Goal: Task Accomplishment & Management: Use online tool/utility

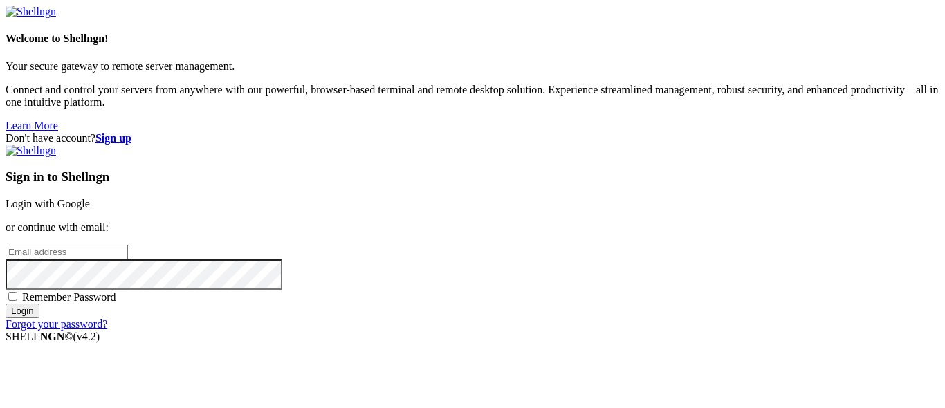
click at [90, 198] on link "Login with Google" at bounding box center [48, 204] width 84 height 12
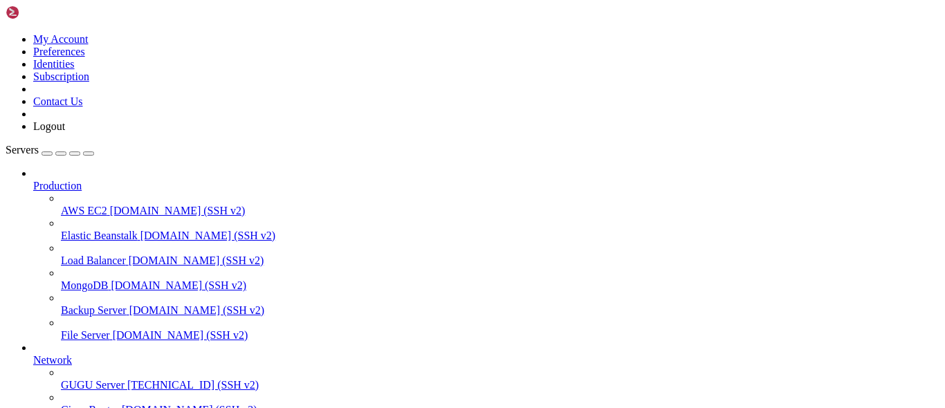
scroll to position [32, 0]
click at [127, 379] on span "[TECHNICAL_ID] (SSH v2)" at bounding box center [192, 385] width 131 height 12
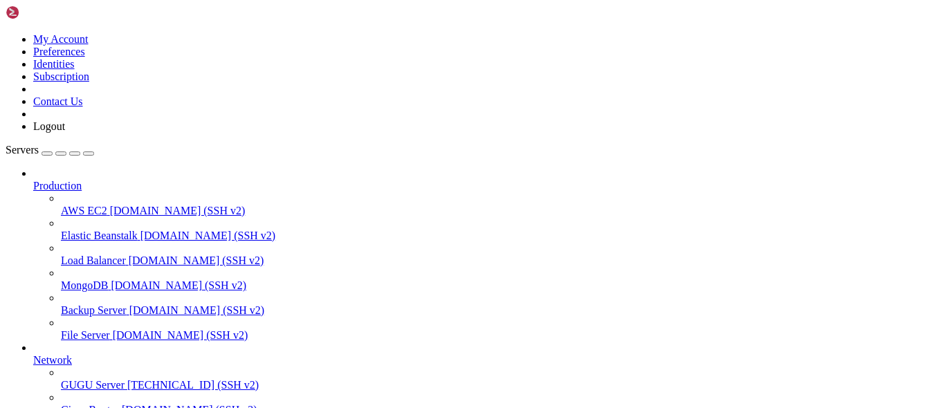
drag, startPoint x: 143, startPoint y: 883, endPoint x: 120, endPoint y: 875, distance: 24.7
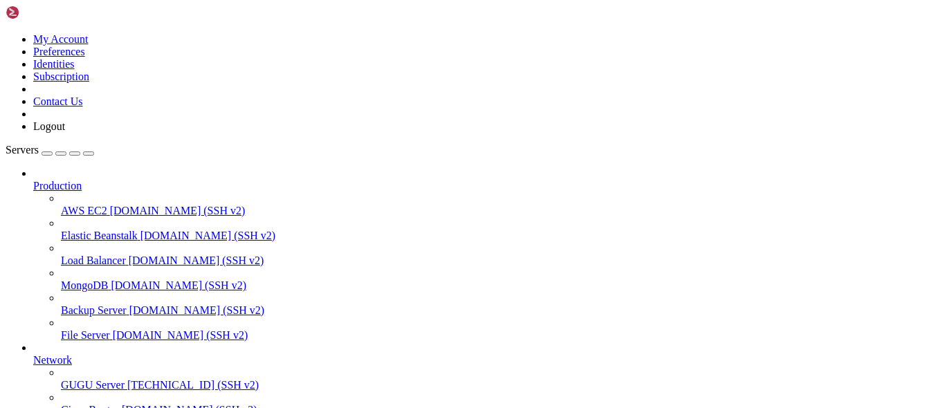
scroll to position [1068, 0]
copy x-row "b7333dc16de2"
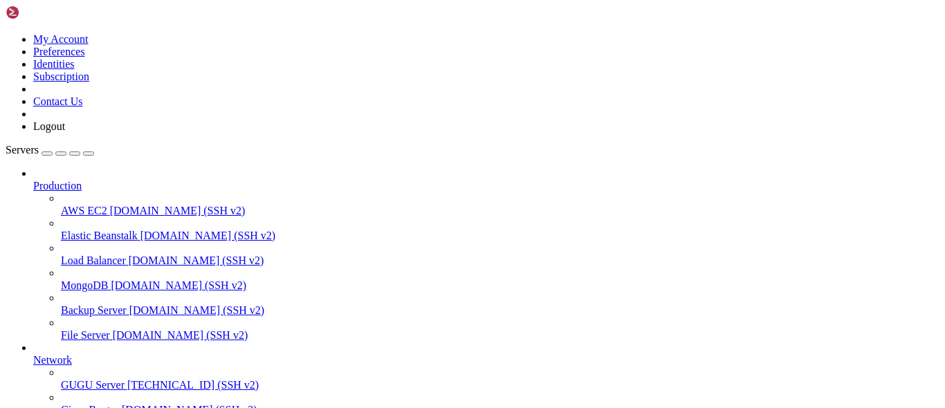
drag, startPoint x: 219, startPoint y: 858, endPoint x: 178, endPoint y: 809, distance: 63.9
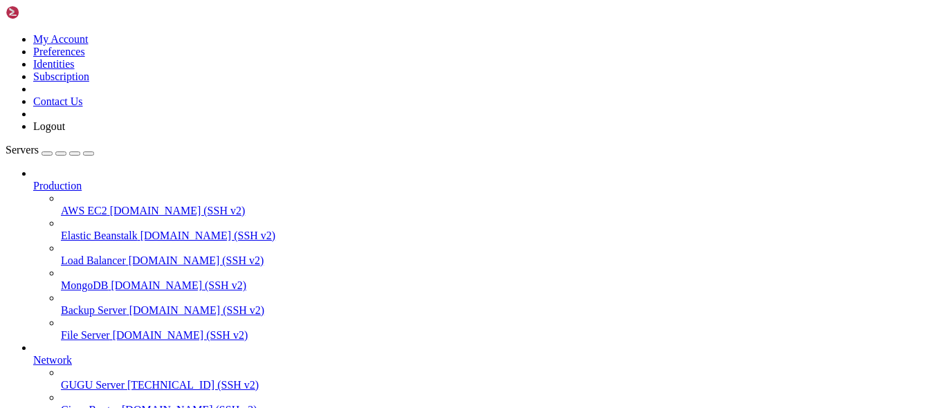
scroll to position [0, 0]
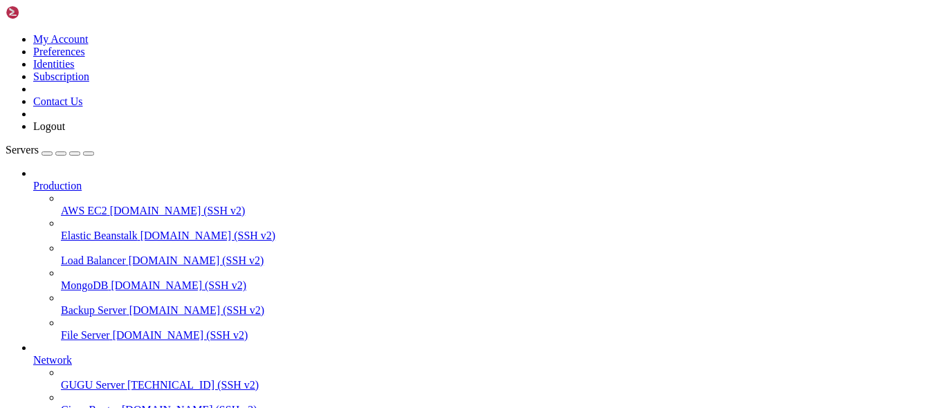
scroll to position [249, 0]
drag, startPoint x: 187, startPoint y: 894, endPoint x: 170, endPoint y: 896, distance: 16.7
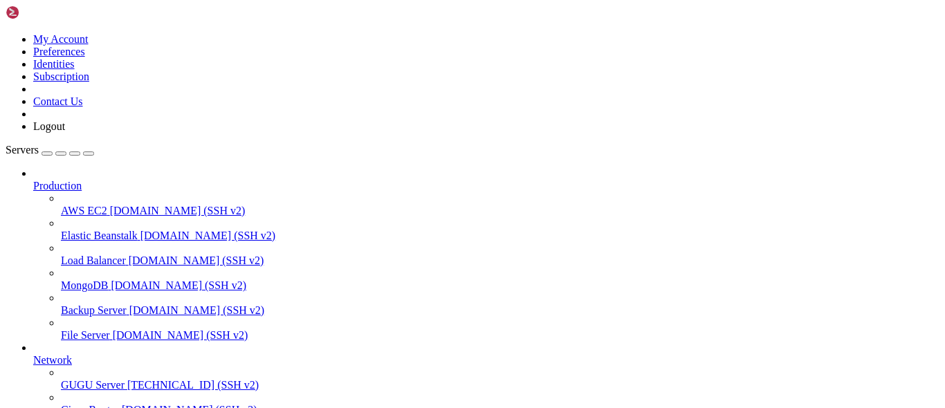
scroll to position [0, 0]
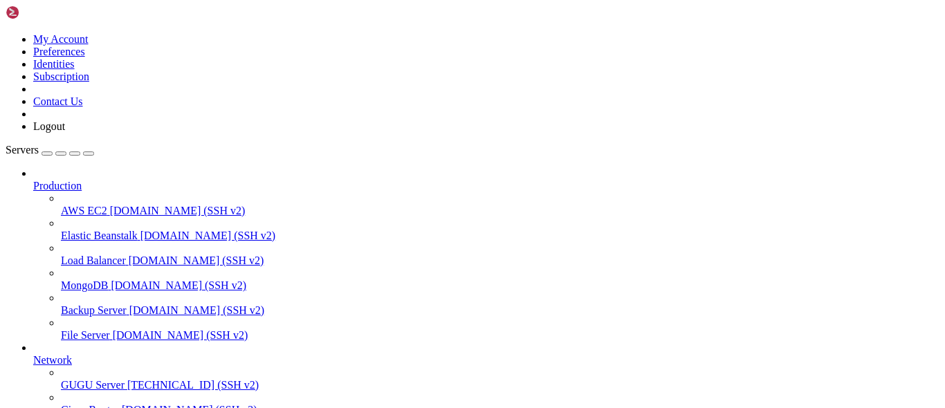
scroll to position [301, 0]
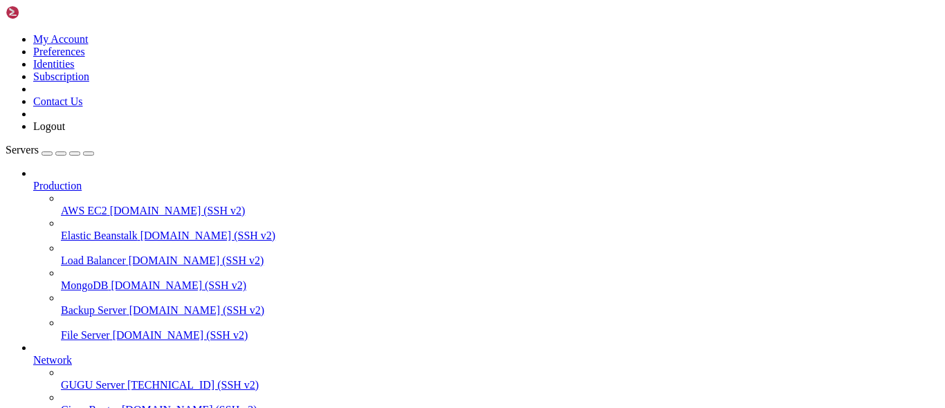
scroll to position [0, 0]
drag, startPoint x: 14, startPoint y: 742, endPoint x: 36, endPoint y: 824, distance: 85.2
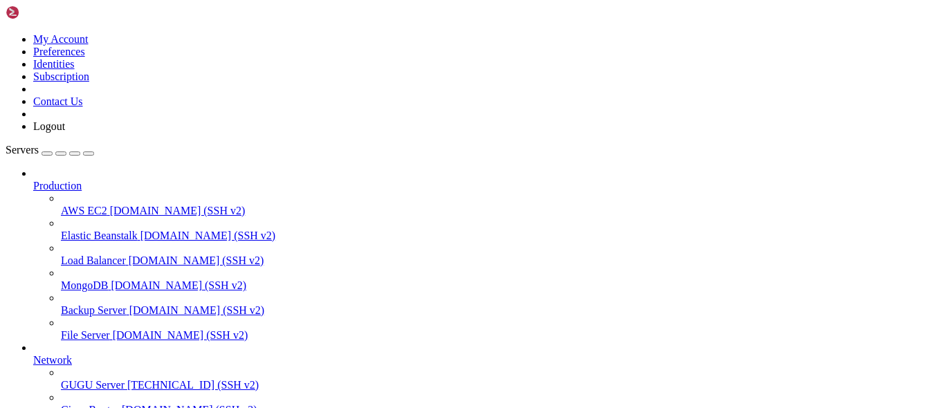
drag, startPoint x: 10, startPoint y: 742, endPoint x: 211, endPoint y: 1032, distance: 352.5
copy div "server { proxy_set_header X-Forwarded-Proto $scheme; add_header 'Access-Control…"
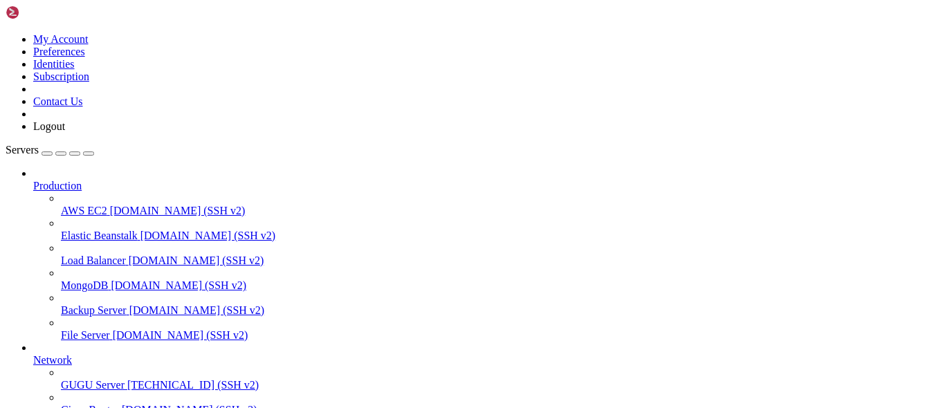
drag, startPoint x: 68, startPoint y: 890, endPoint x: 54, endPoint y: 886, distance: 14.9
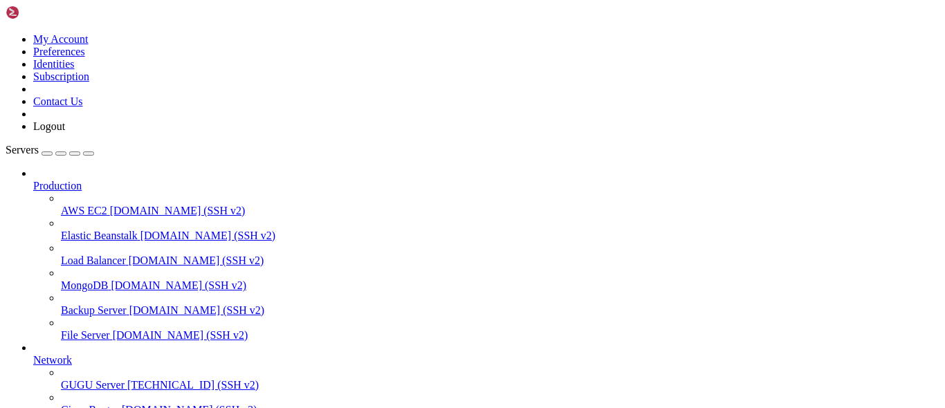
drag, startPoint x: 178, startPoint y: 810, endPoint x: 183, endPoint y: 803, distance: 8.4
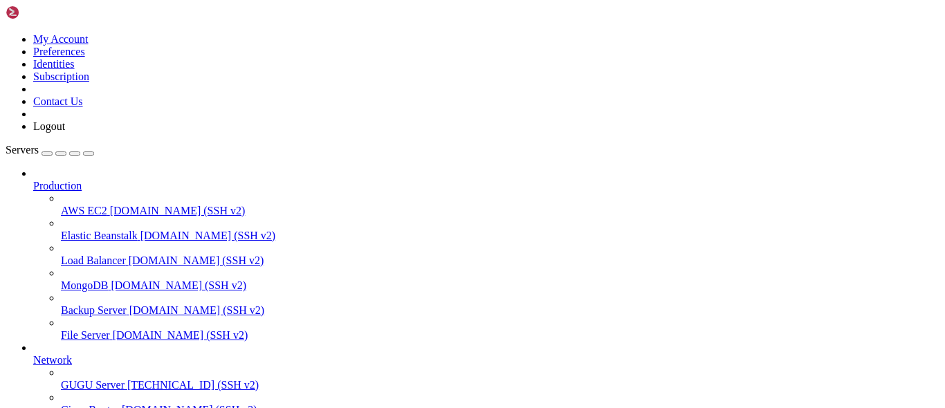
drag, startPoint x: 248, startPoint y: 1020, endPoint x: 195, endPoint y: 966, distance: 75.8
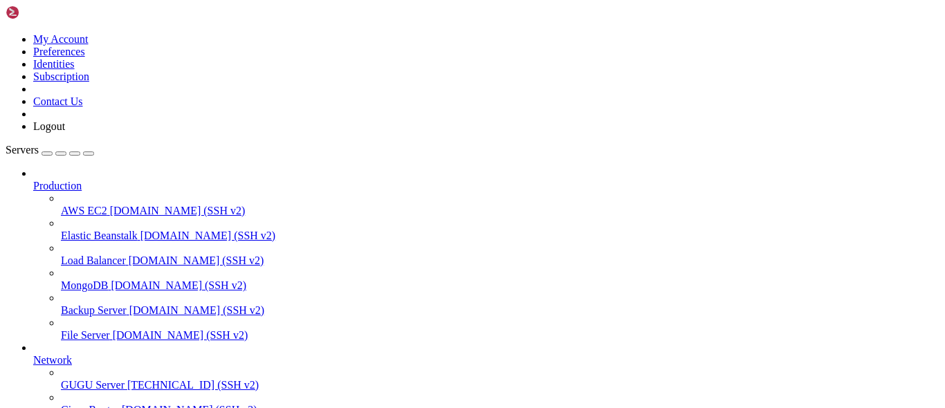
drag, startPoint x: 243, startPoint y: 1029, endPoint x: 10, endPoint y: 809, distance: 321.0
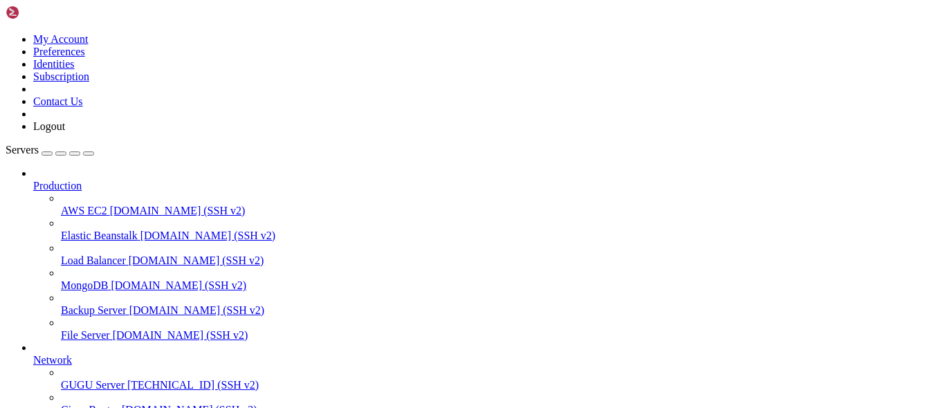
drag, startPoint x: 8, startPoint y: 803, endPoint x: 55, endPoint y: 868, distance: 80.3
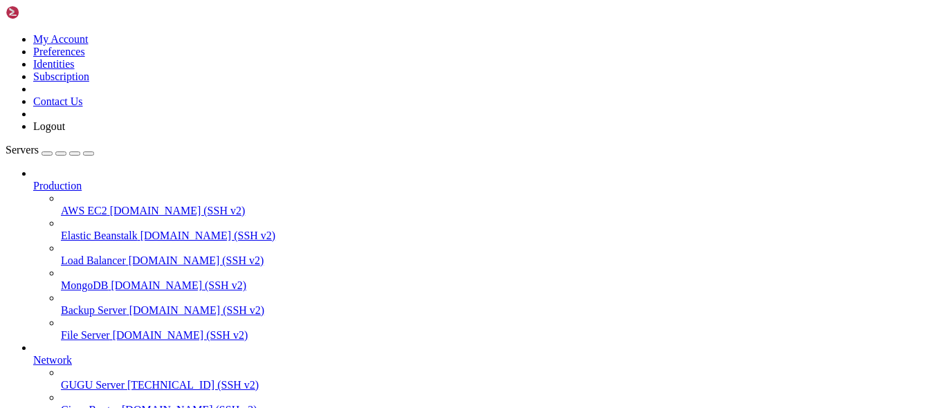
drag, startPoint x: 12, startPoint y: 805, endPoint x: 249, endPoint y: 1038, distance: 332.1
copy div "loremi { dolor_sit_ametco A-Elitseddo-Eiusm $tempor; inc_utlabo 'Etdolo-Magnaal…"
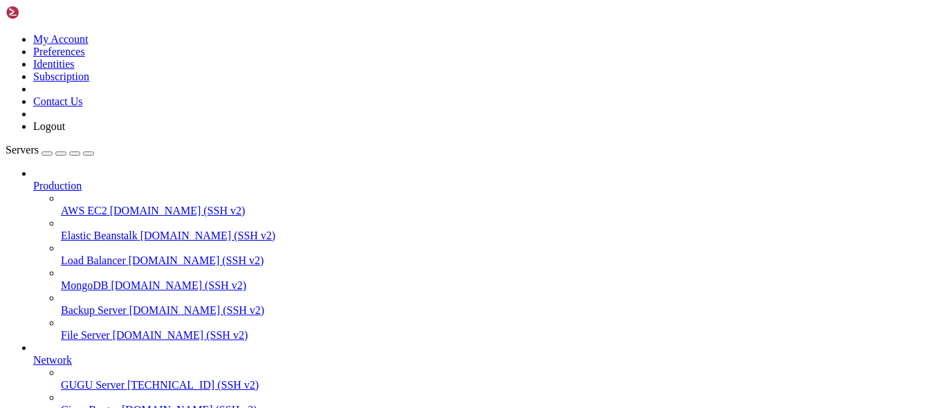
scroll to position [32, 0]
